Goal: Task Accomplishment & Management: Use online tool/utility

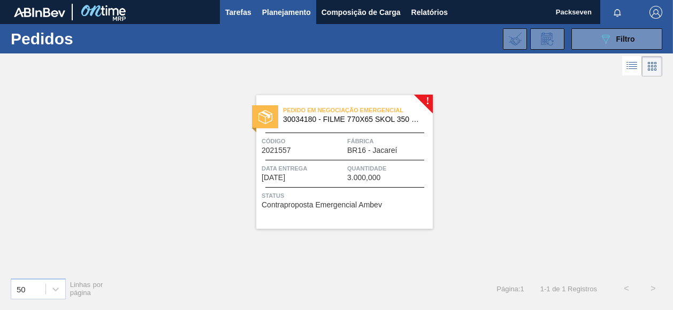
click at [242, 14] on span "Tarefas" at bounding box center [238, 12] width 26 height 13
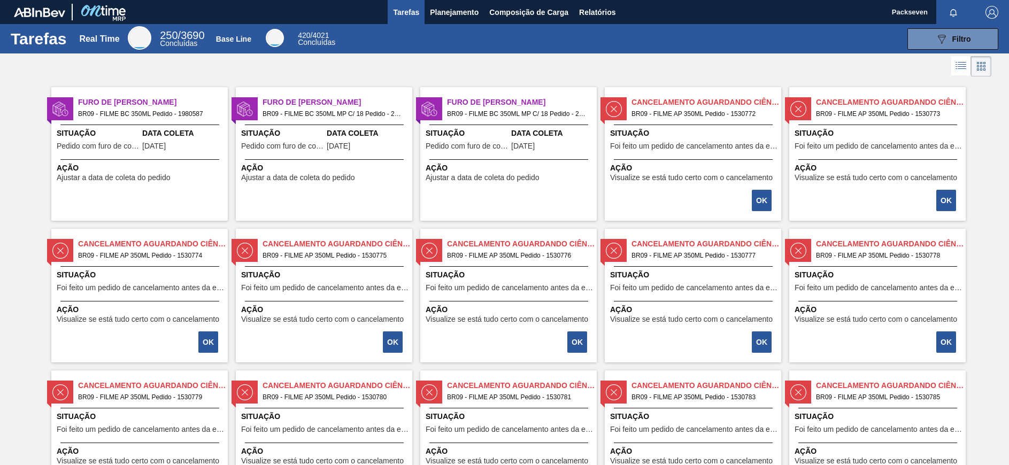
drag, startPoint x: 577, startPoint y: 1, endPoint x: 988, endPoint y: 141, distance: 434.8
click at [672, 201] on button "OK" at bounding box center [762, 200] width 20 height 21
click at [672, 198] on button "OK" at bounding box center [762, 200] width 20 height 21
click at [611, 104] on img at bounding box center [614, 109] width 16 height 16
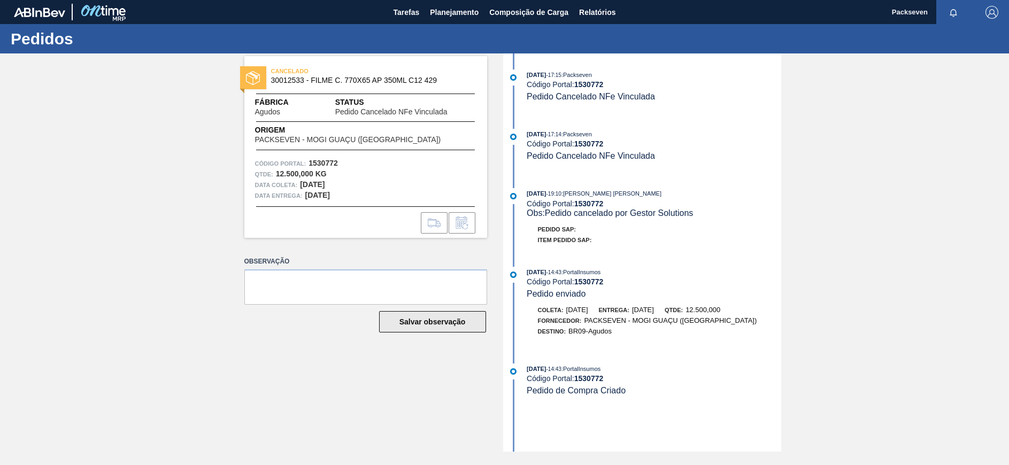
click at [433, 310] on button "Salvar observação" at bounding box center [432, 321] width 107 height 21
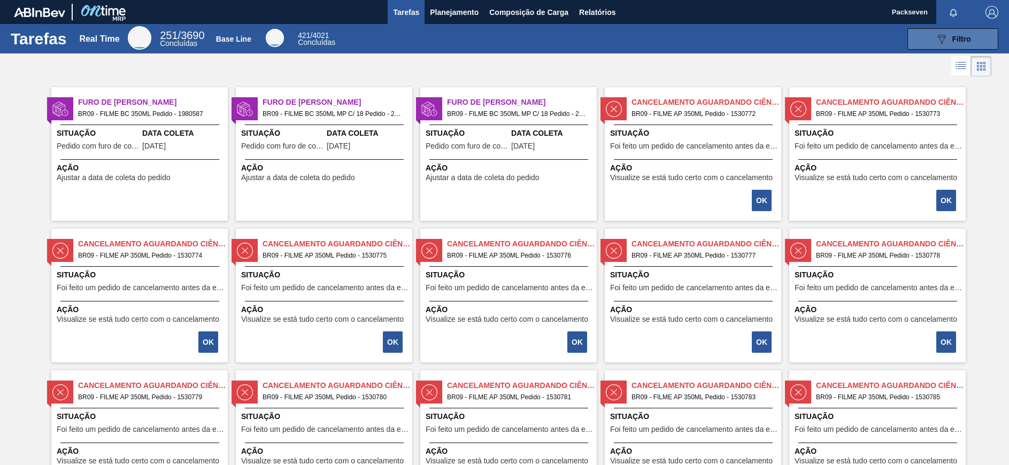
click at [672, 36] on span "Filtro" at bounding box center [962, 39] width 19 height 9
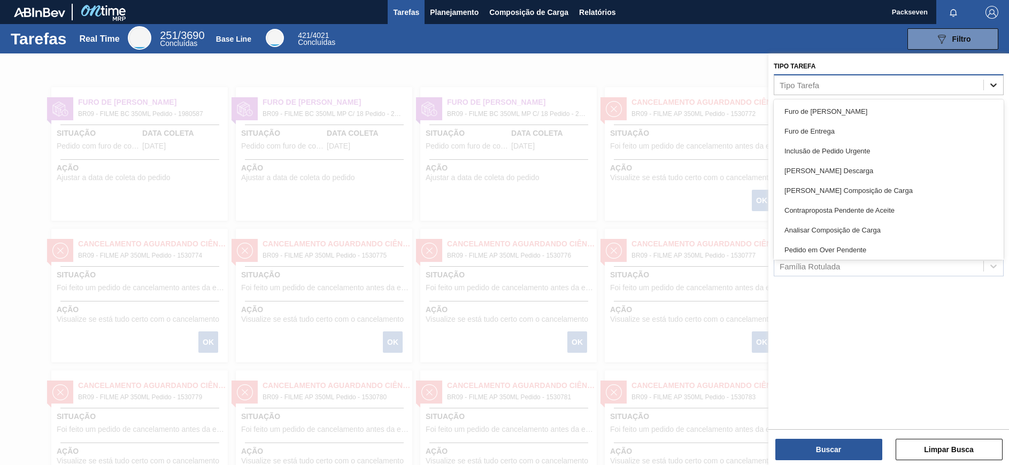
click at [672, 86] on div at bounding box center [993, 84] width 19 height 19
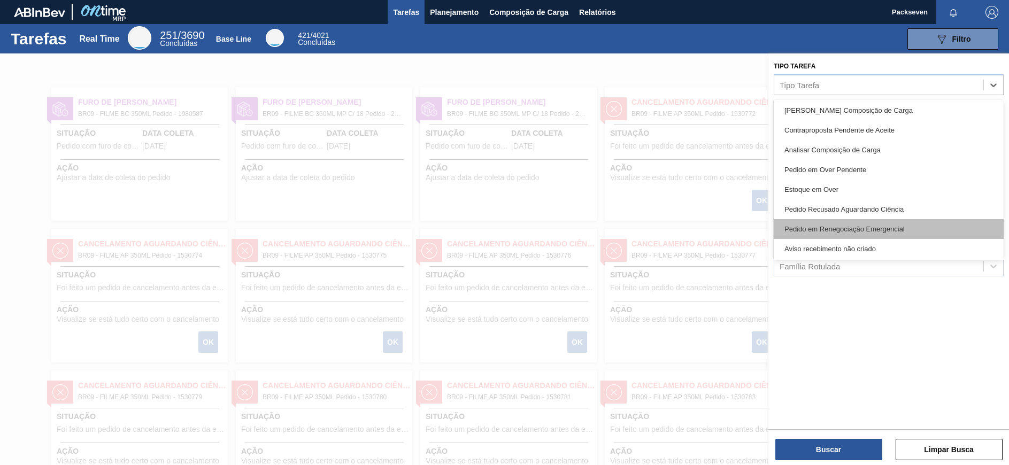
scroll to position [160, 0]
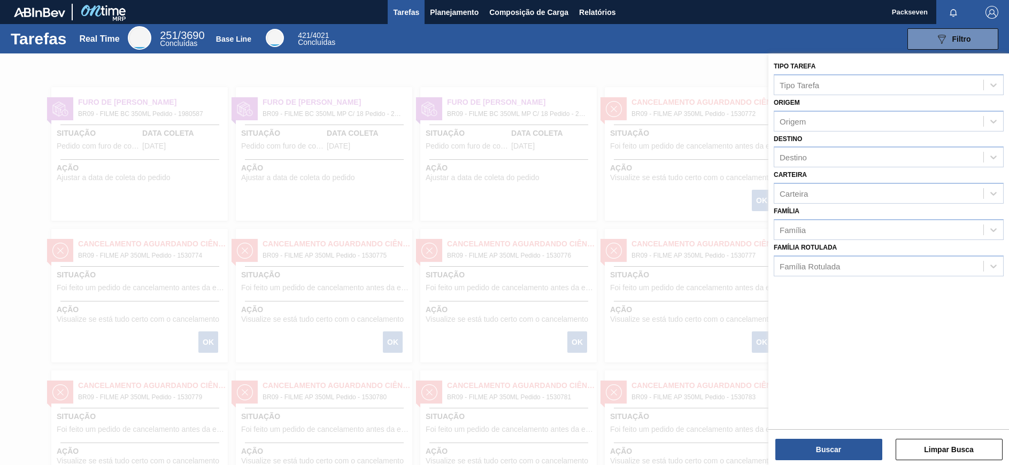
click at [672, 194] on div at bounding box center [504, 285] width 1009 height 465
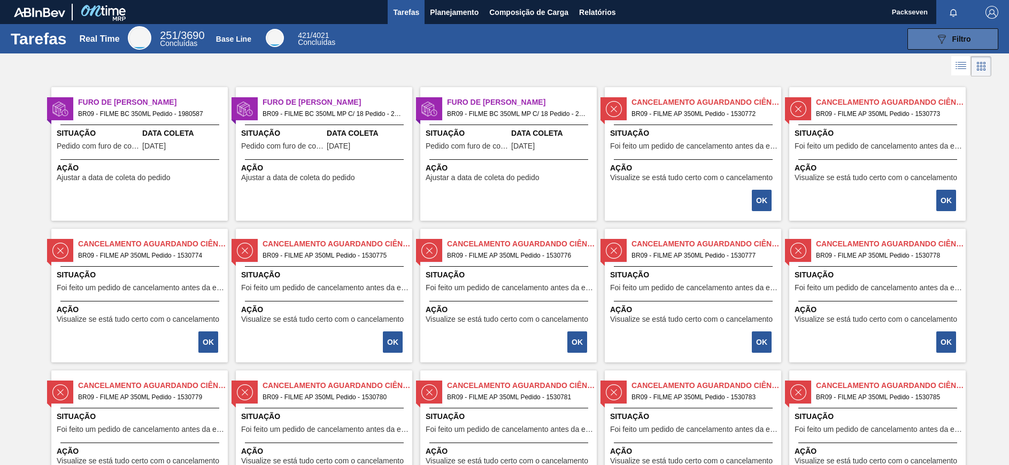
click at [672, 42] on span "Filtro" at bounding box center [962, 39] width 19 height 9
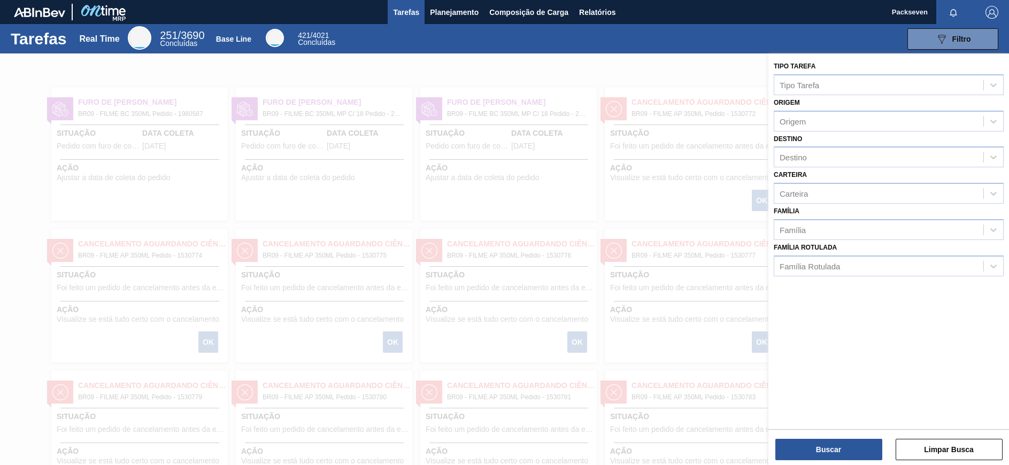
click at [672, 40] on div "089F7B8B-B2A5-4AFE-B5C0-19BA573D28AC Filtro" at bounding box center [673, 38] width 661 height 21
click at [672, 310] on div at bounding box center [504, 285] width 1009 height 465
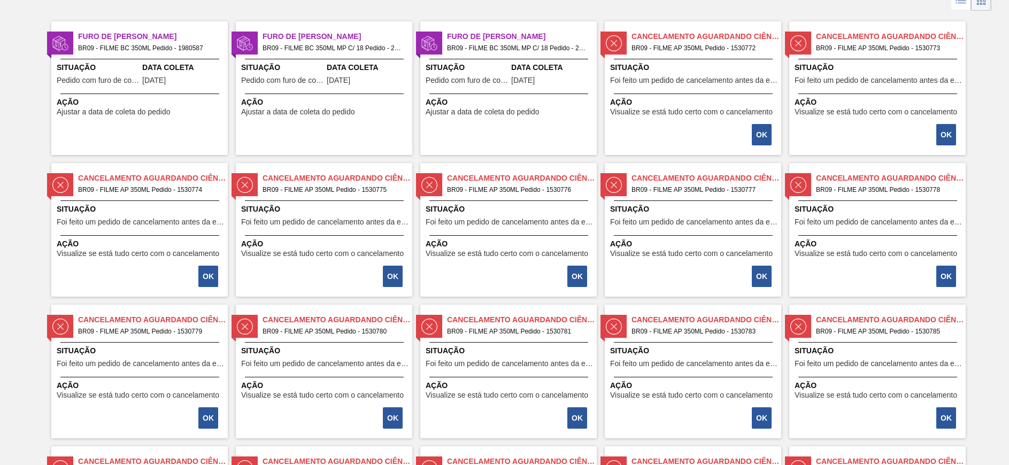
scroll to position [0, 0]
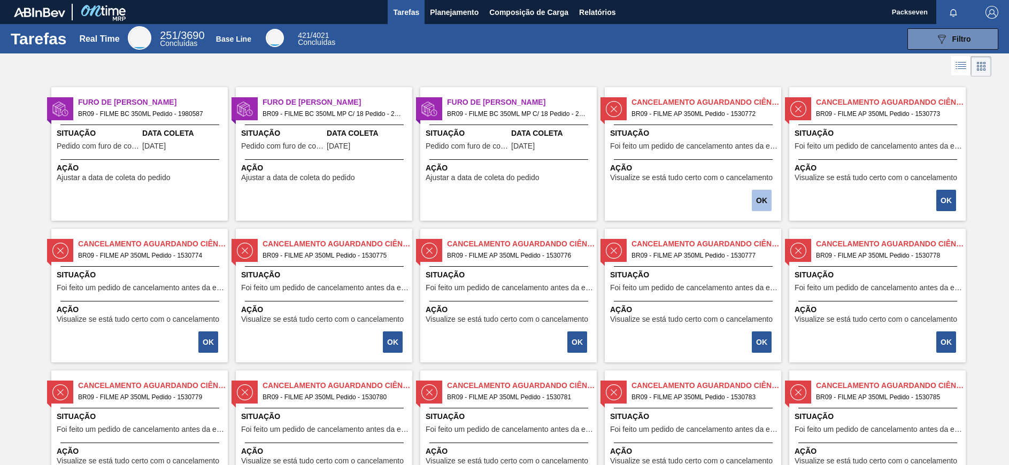
click at [672, 196] on button "OK" at bounding box center [762, 200] width 20 height 21
click at [672, 192] on button "OK" at bounding box center [947, 200] width 20 height 21
click at [468, 11] on span "Planejamento" at bounding box center [454, 12] width 49 height 13
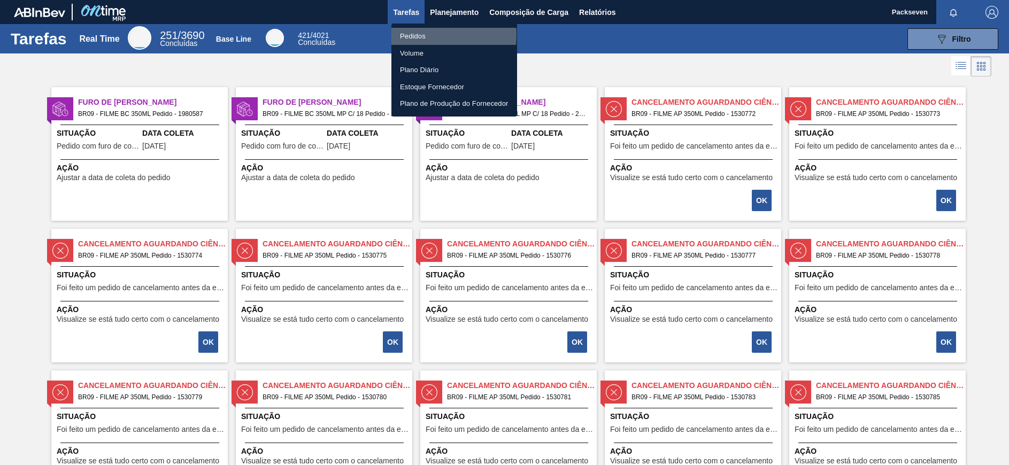
click at [414, 35] on li "Pedidos" at bounding box center [455, 36] width 126 height 17
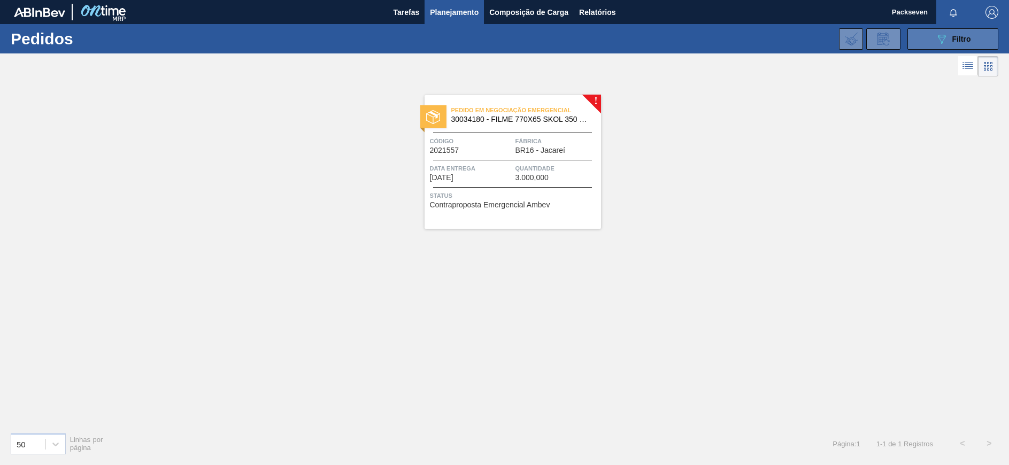
click at [672, 37] on button "089F7B8B-B2A5-4AFE-B5C0-19BA573D28AC Filtro" at bounding box center [953, 38] width 91 height 21
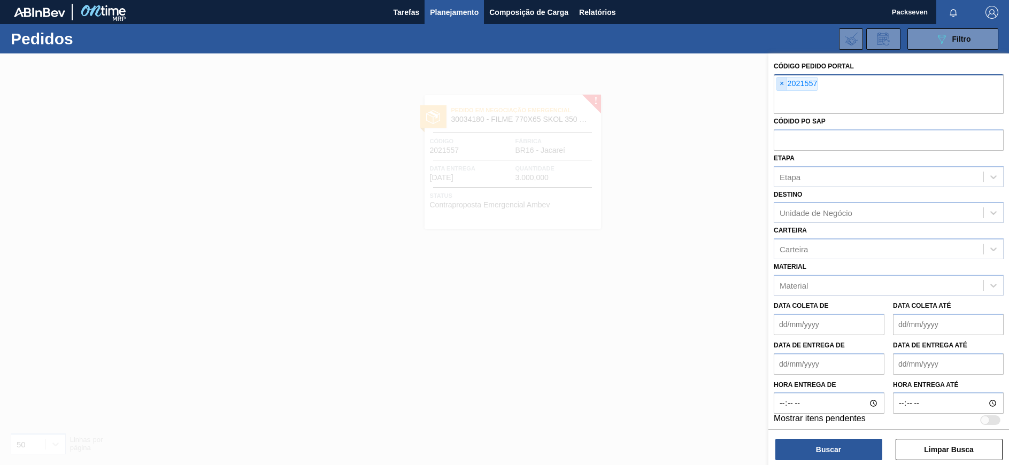
click at [672, 86] on span "×" at bounding box center [782, 84] width 10 height 13
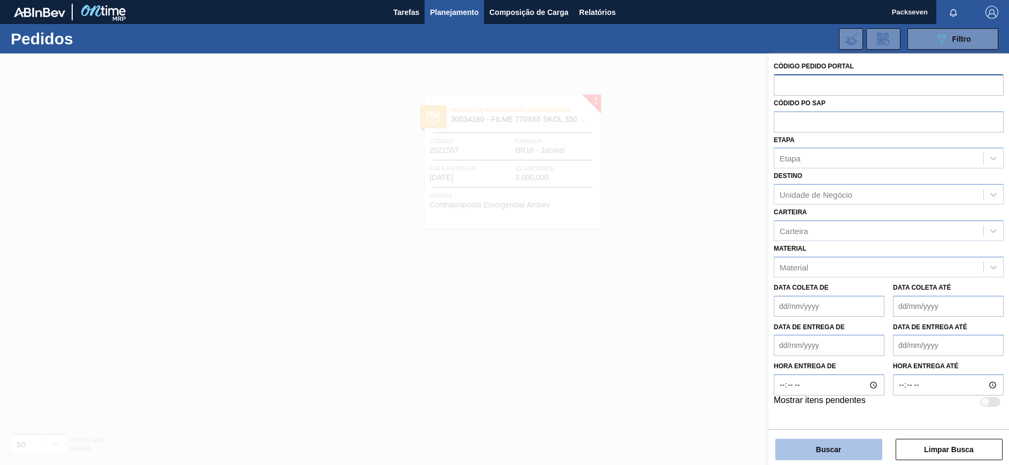
click at [672, 310] on button "Buscar" at bounding box center [829, 449] width 107 height 21
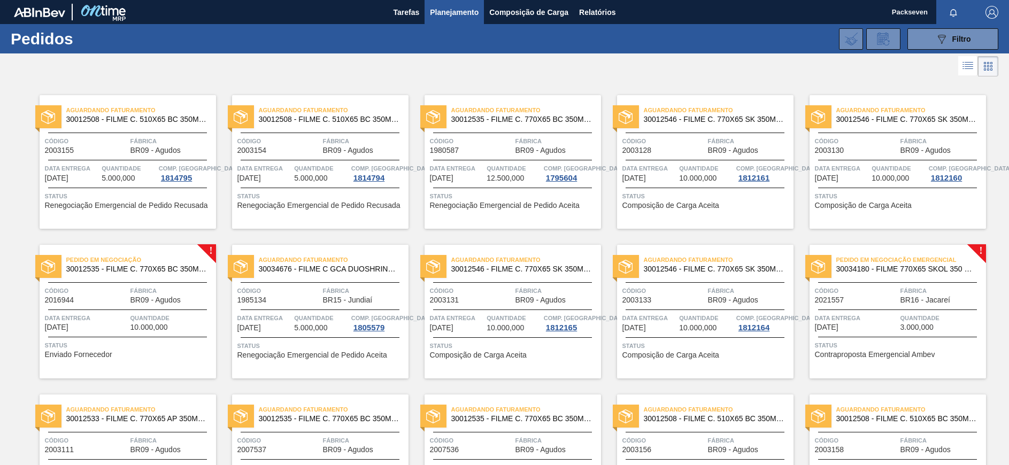
click at [672, 245] on div "Pedido em Negociação Emergencial 30034180 - FILME 770X65 SKOL 350 MP C12 Código…" at bounding box center [898, 312] width 177 height 134
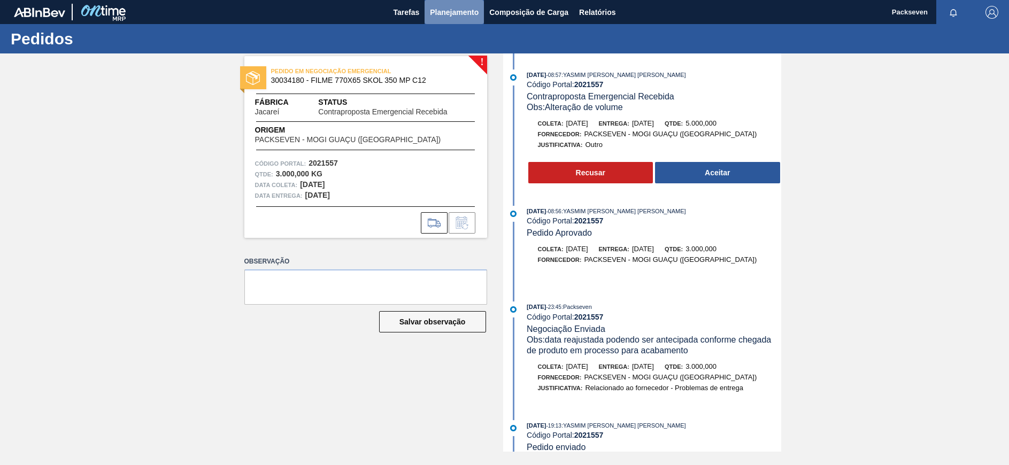
click at [437, 6] on span "Planejamento" at bounding box center [454, 12] width 49 height 13
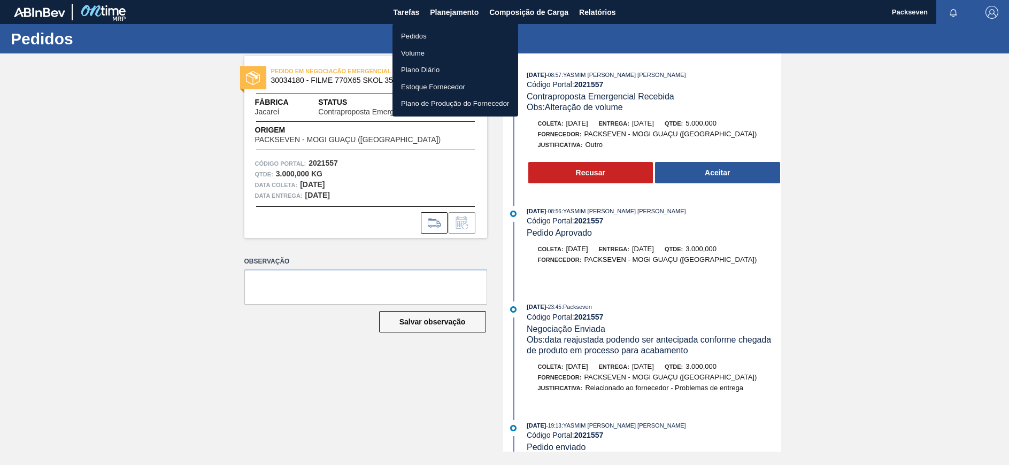
click at [598, 10] on div at bounding box center [504, 232] width 1009 height 465
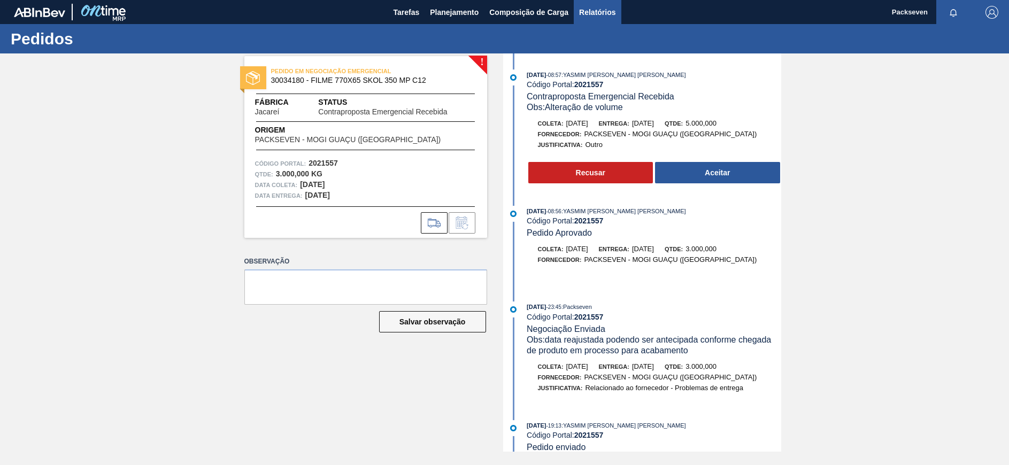
click at [599, 11] on span "Relatórios" at bounding box center [597, 12] width 36 height 13
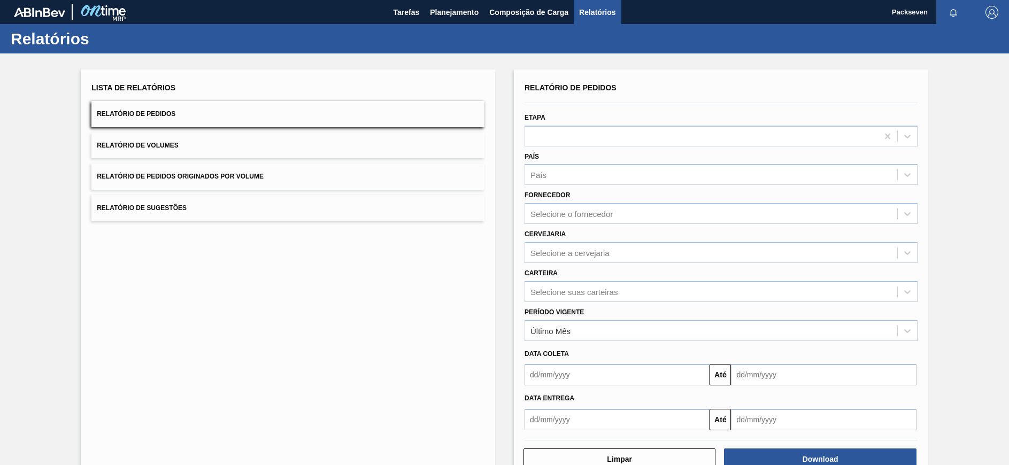
click at [154, 111] on span "Relatório de Pedidos" at bounding box center [136, 113] width 79 height 7
click at [672, 310] on icon at bounding box center [907, 331] width 11 height 11
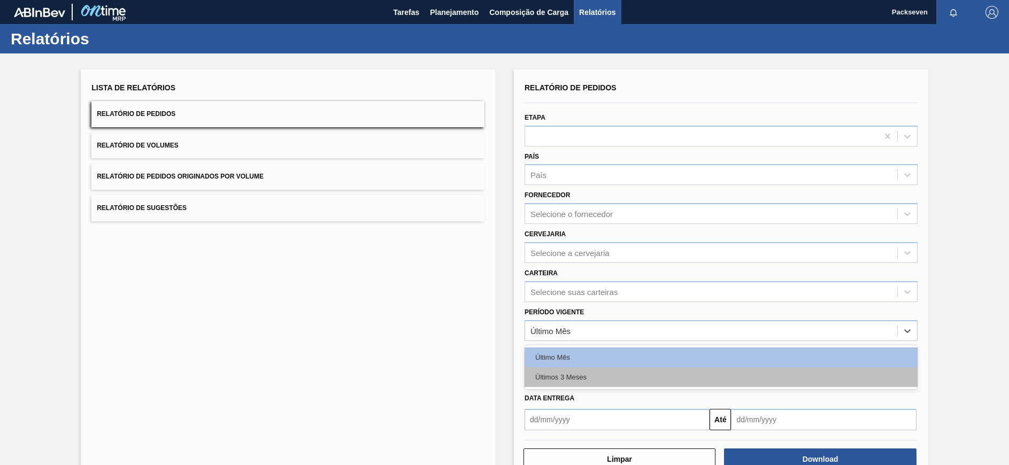
click at [578, 310] on div "Últimos 3 Meses" at bounding box center [721, 377] width 393 height 20
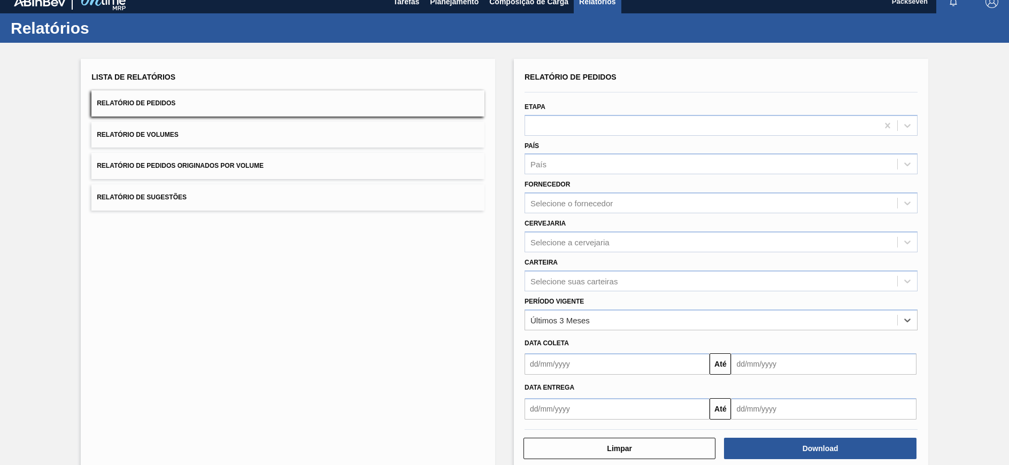
scroll to position [30, 0]
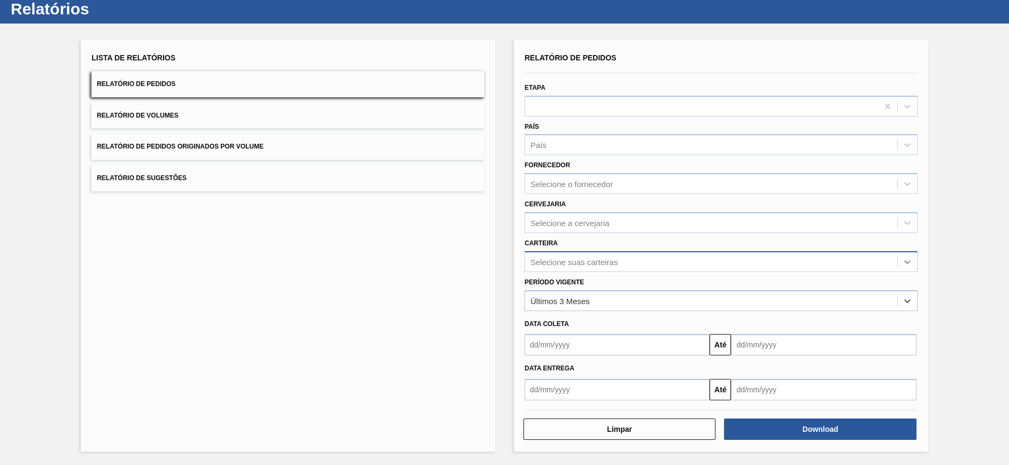
click at [672, 261] on icon at bounding box center [907, 262] width 11 height 11
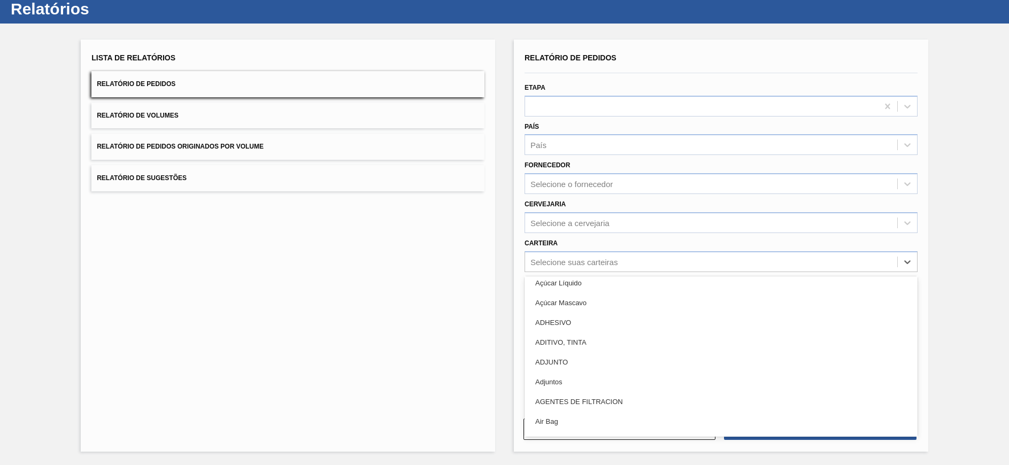
scroll to position [160, 0]
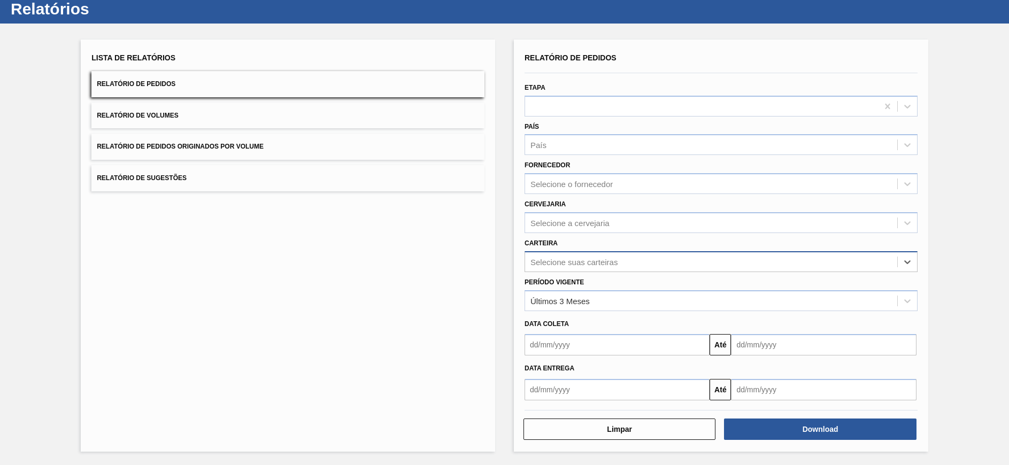
click at [617, 263] on div "Selecione suas carteiras" at bounding box center [574, 261] width 87 height 9
type input "f"
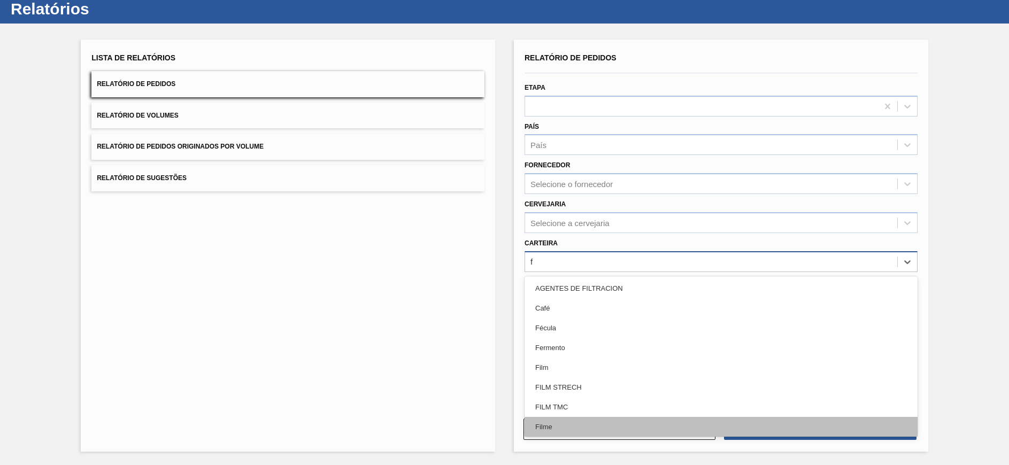
click at [557, 310] on div "Filme" at bounding box center [721, 427] width 393 height 20
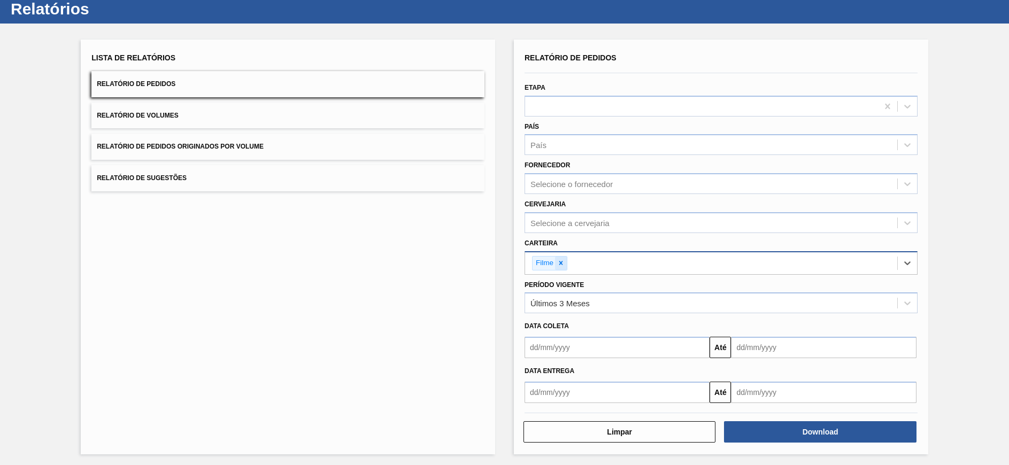
click at [560, 264] on icon at bounding box center [562, 264] width 4 height 4
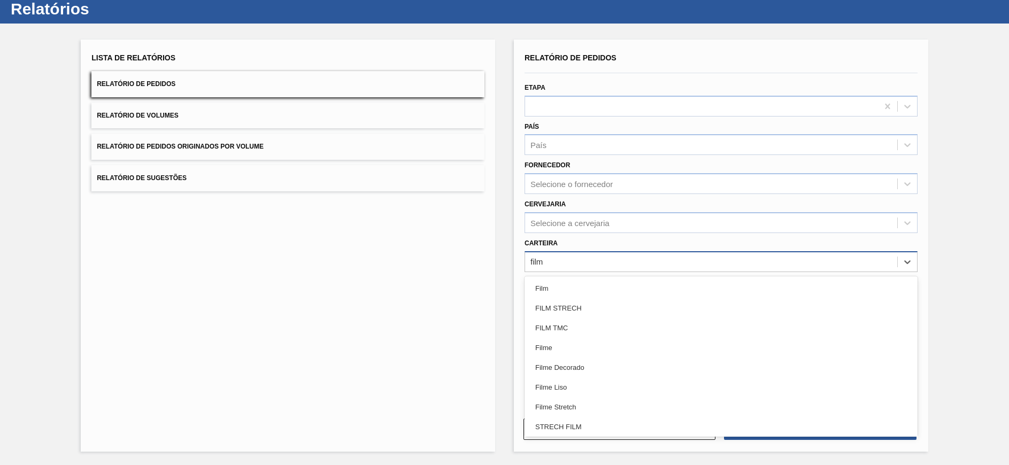
type input "filme"
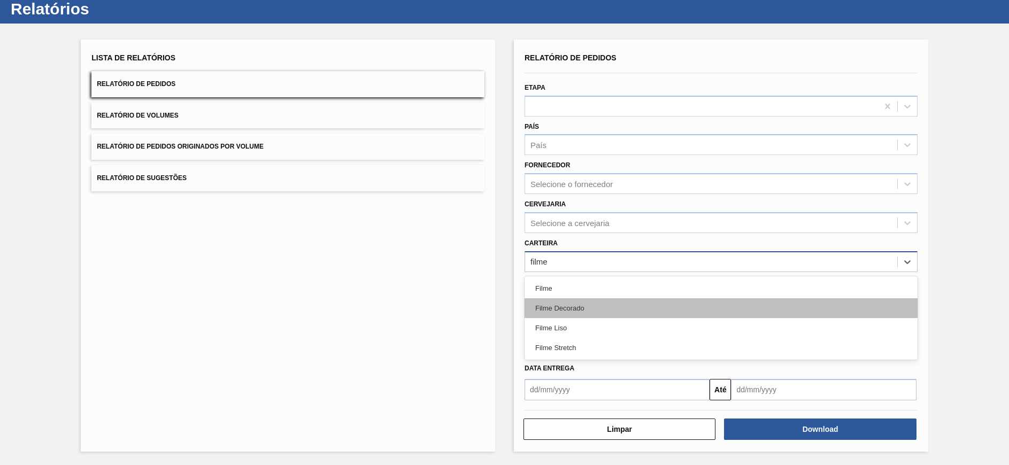
click at [571, 308] on div "Filme Decorado" at bounding box center [721, 308] width 393 height 20
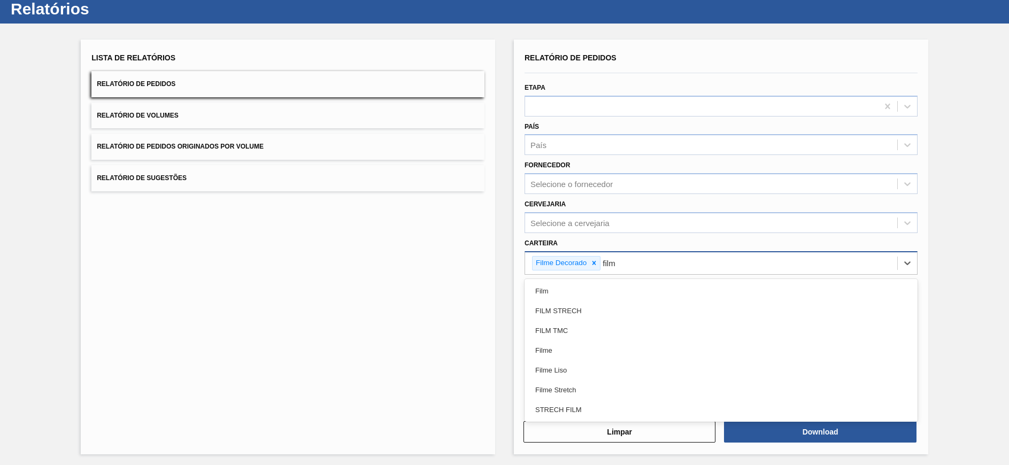
type input "filme"
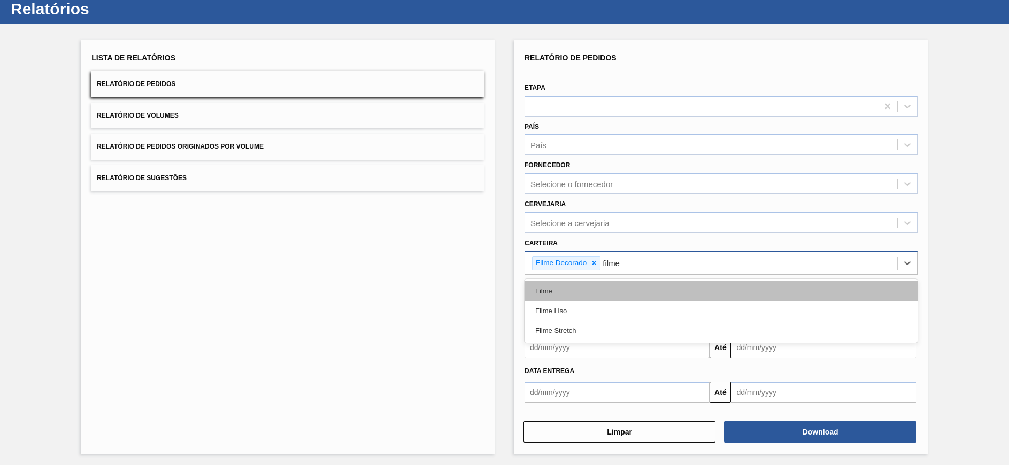
click at [564, 289] on div "Filme" at bounding box center [721, 291] width 393 height 20
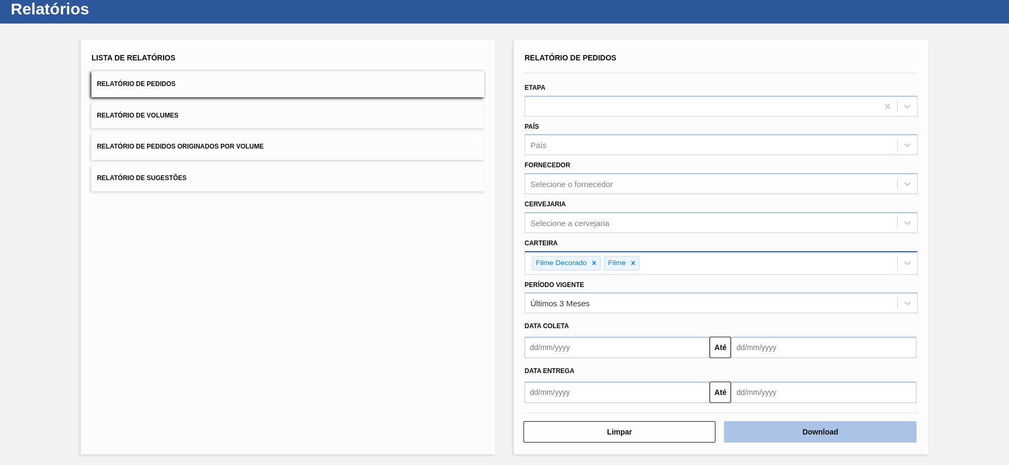
click at [672, 310] on button "Download" at bounding box center [820, 432] width 192 height 21
click at [334, 274] on div "Lista de Relatórios Relatório de Pedidos Relatório de Volumes Relatório de Pedi…" at bounding box center [288, 247] width 415 height 415
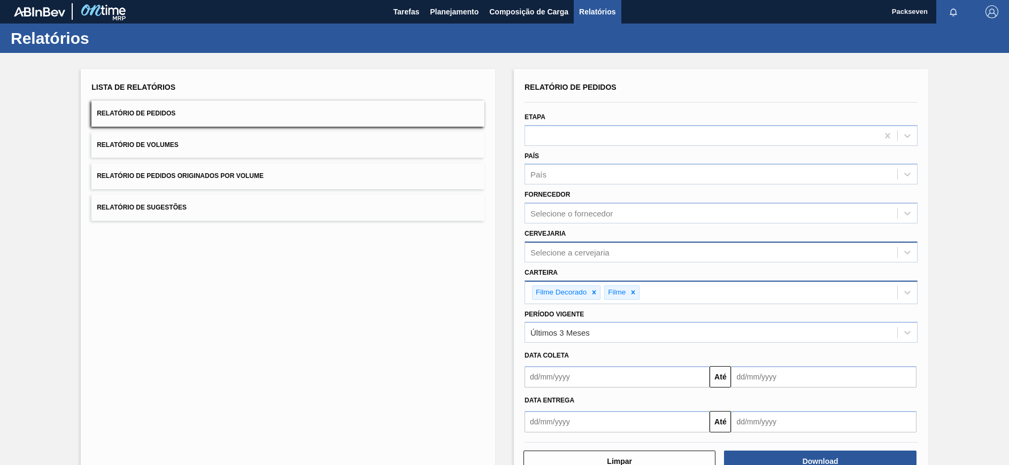
scroll to position [0, 0]
click at [452, 6] on span "Planejamento" at bounding box center [454, 12] width 49 height 13
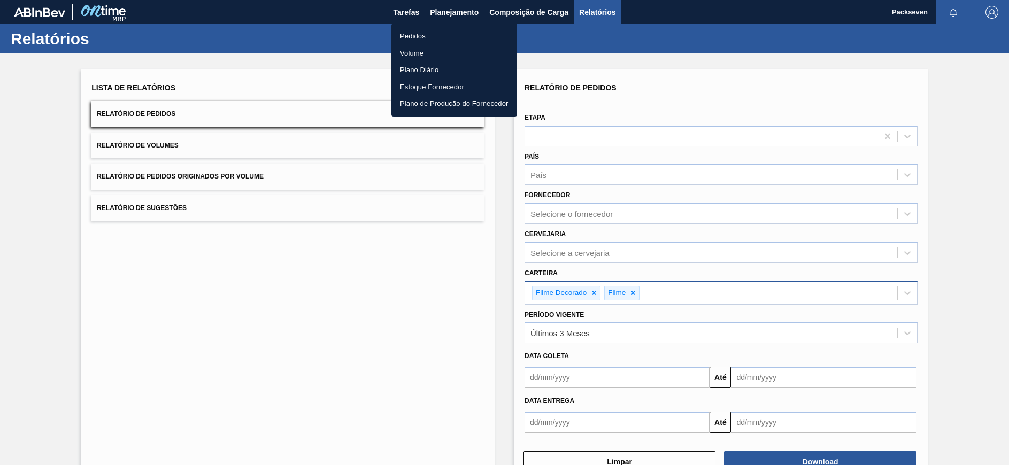
click at [404, 12] on div at bounding box center [504, 232] width 1009 height 465
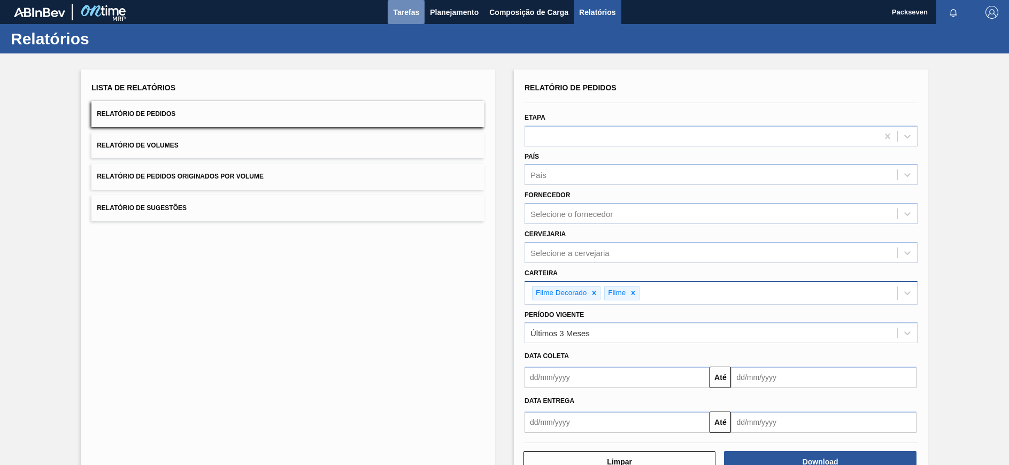
click at [405, 11] on span "Tarefas" at bounding box center [406, 12] width 26 height 13
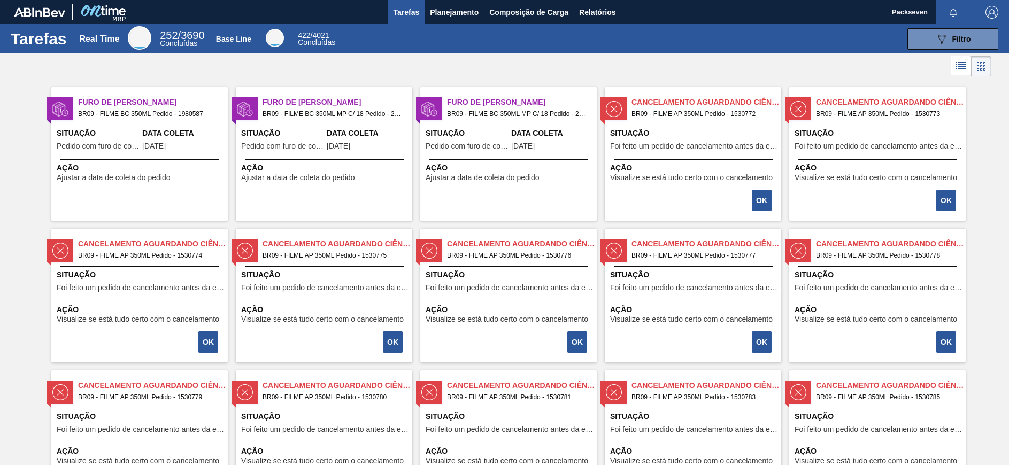
click at [154, 110] on span "BR09 - FILME BC 350ML Pedido - 1980587" at bounding box center [148, 114] width 141 height 12
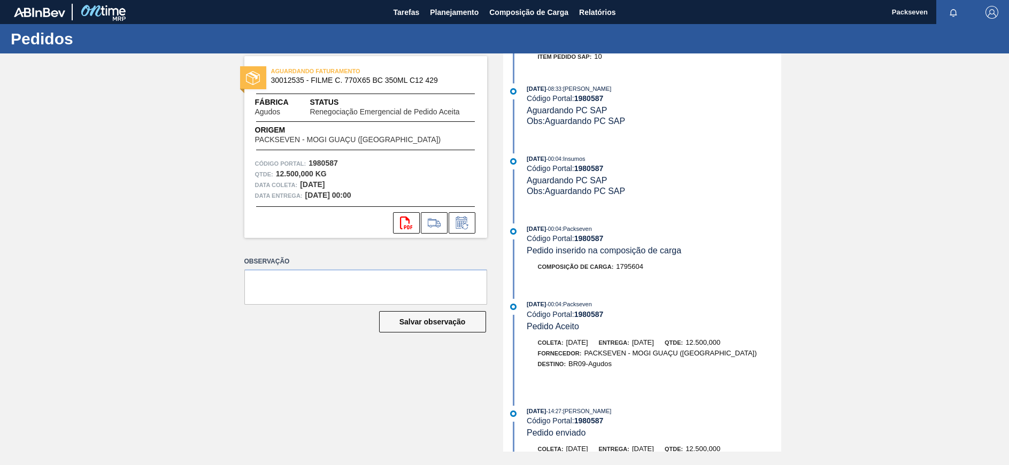
scroll to position [802, 0]
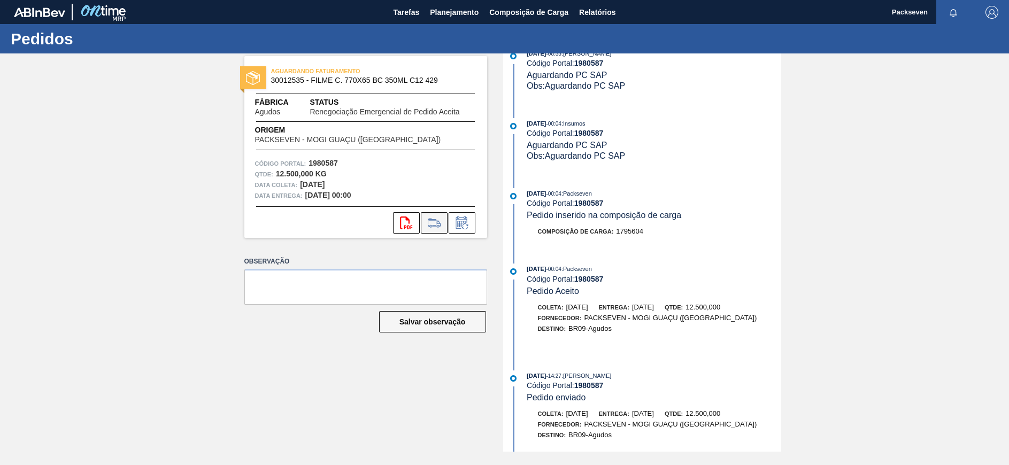
click at [438, 218] on icon at bounding box center [434, 223] width 17 height 13
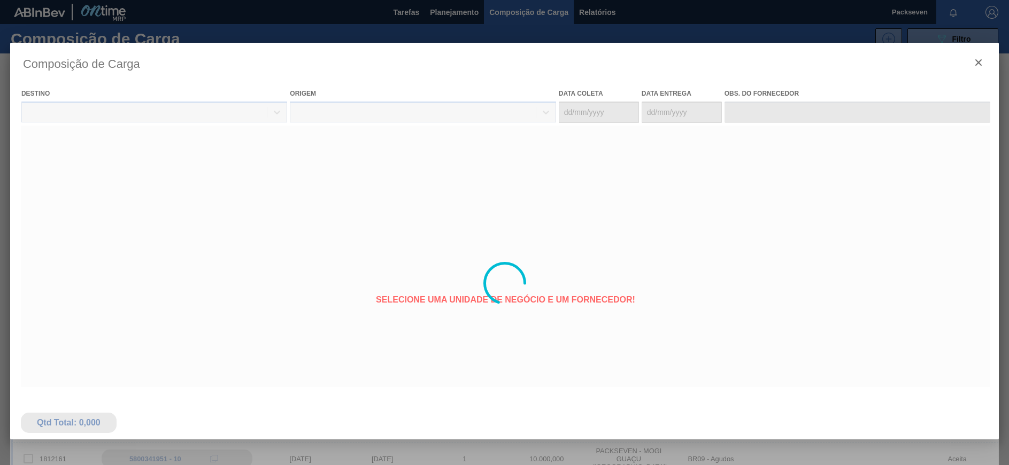
type coleta "[DATE]"
type entrega "[DATE]"
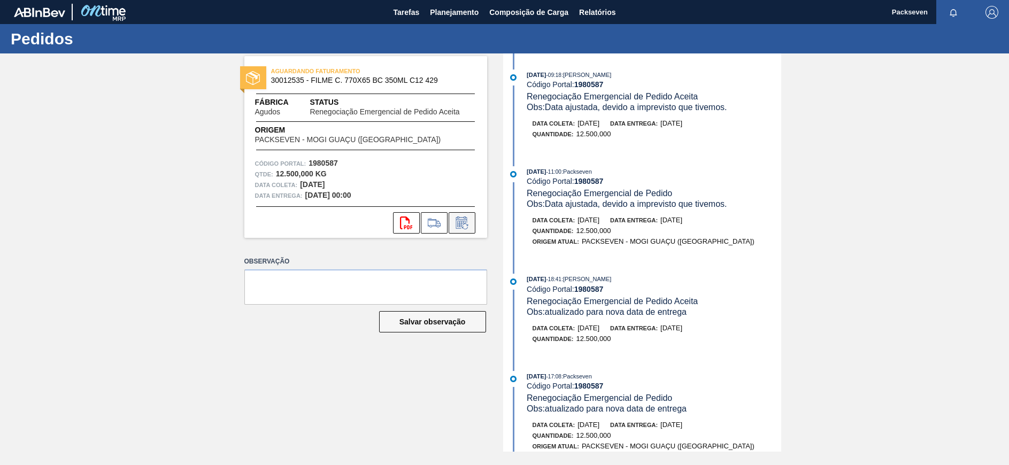
click at [464, 219] on icon at bounding box center [462, 223] width 17 height 13
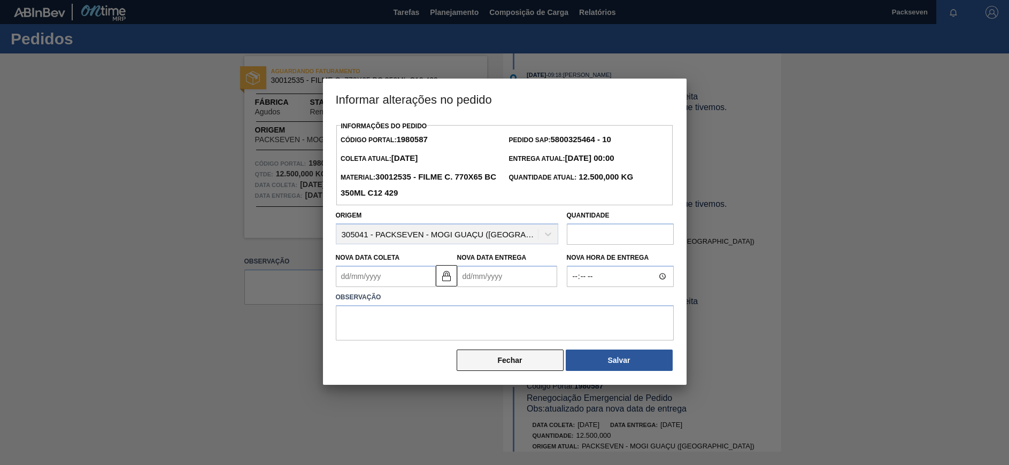
click at [510, 310] on button "Fechar" at bounding box center [510, 360] width 107 height 21
